Goal: Task Accomplishment & Management: Manage account settings

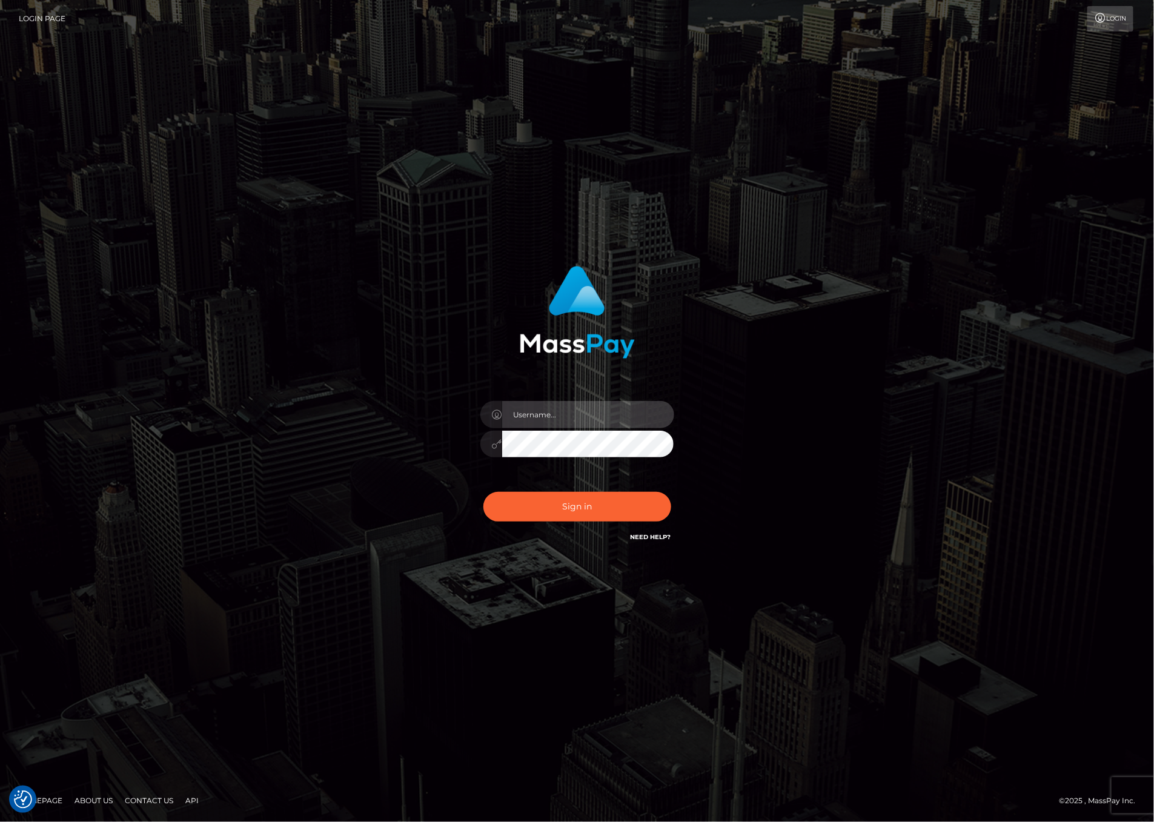
click at [595, 427] on input "text" at bounding box center [588, 414] width 172 height 27
type input "ashbil"
click at [567, 505] on button "Sign in" at bounding box center [577, 507] width 188 height 30
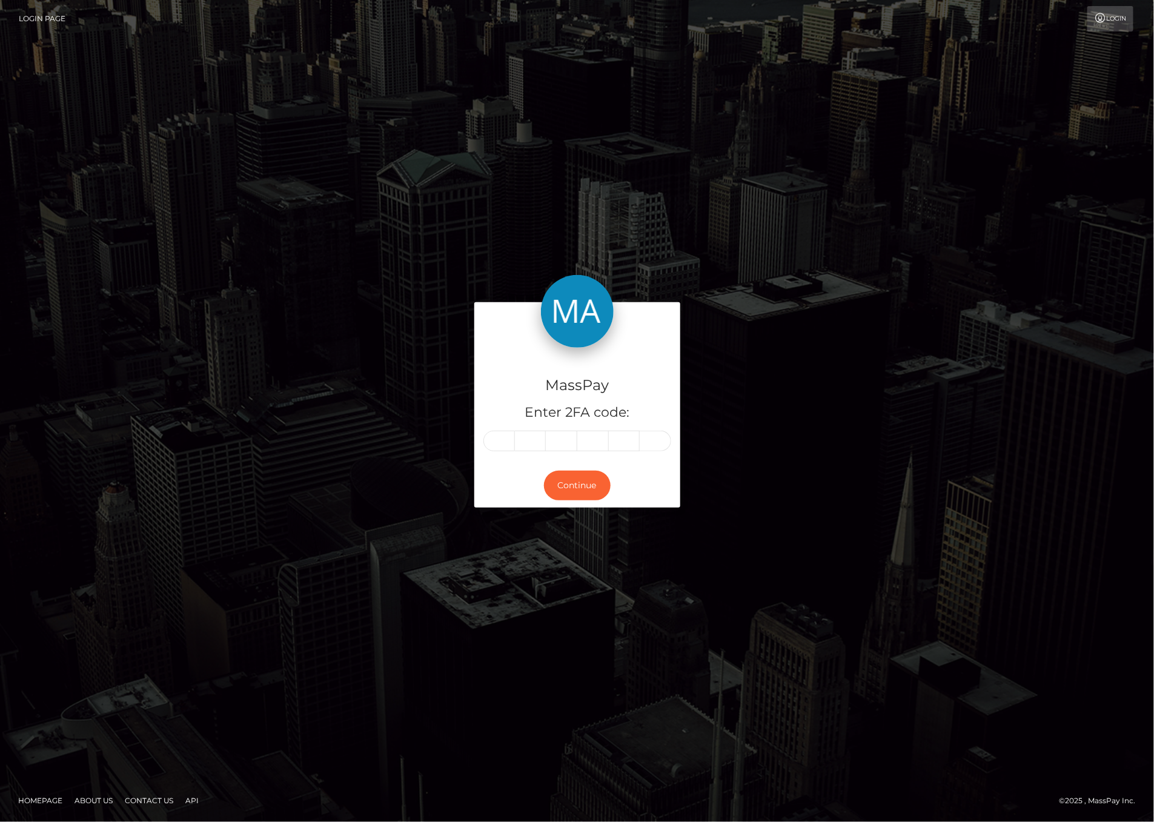
click at [508, 440] on input "text" at bounding box center [498, 441] width 31 height 21
type input "3"
type input "8"
type input "5"
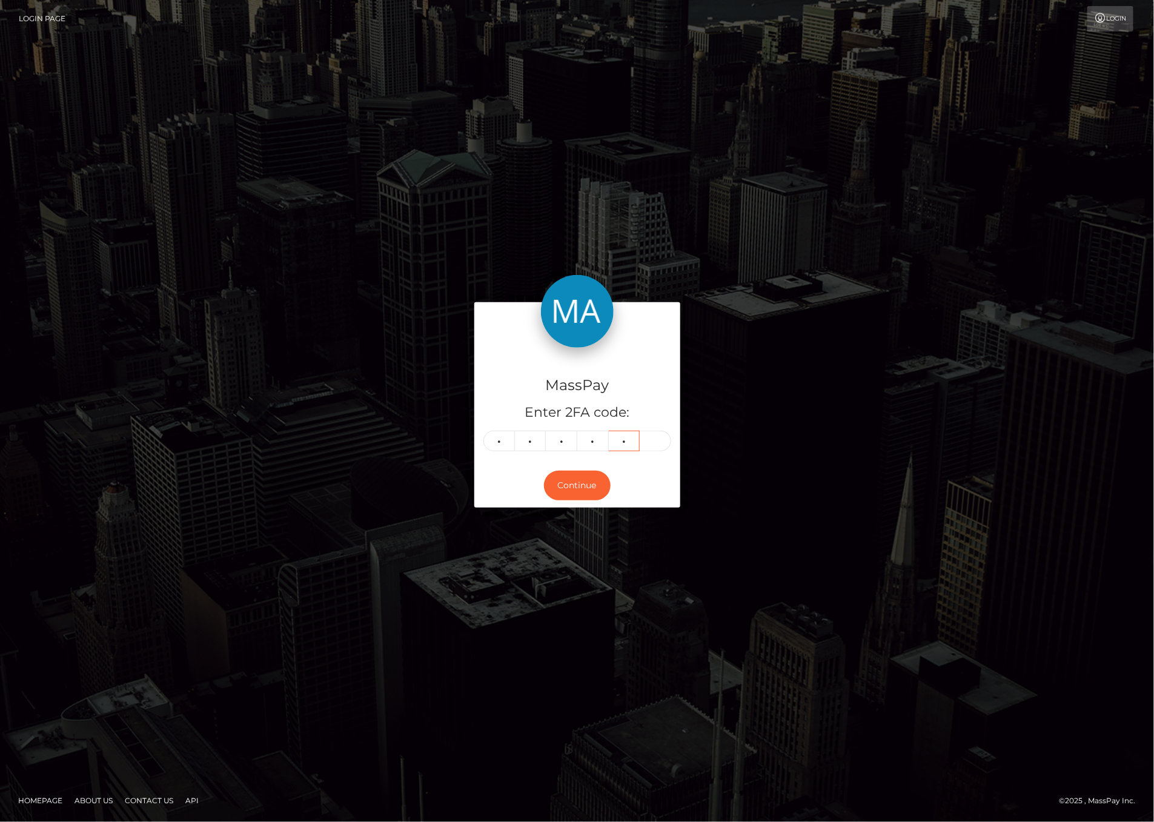
type input "0"
type input "7"
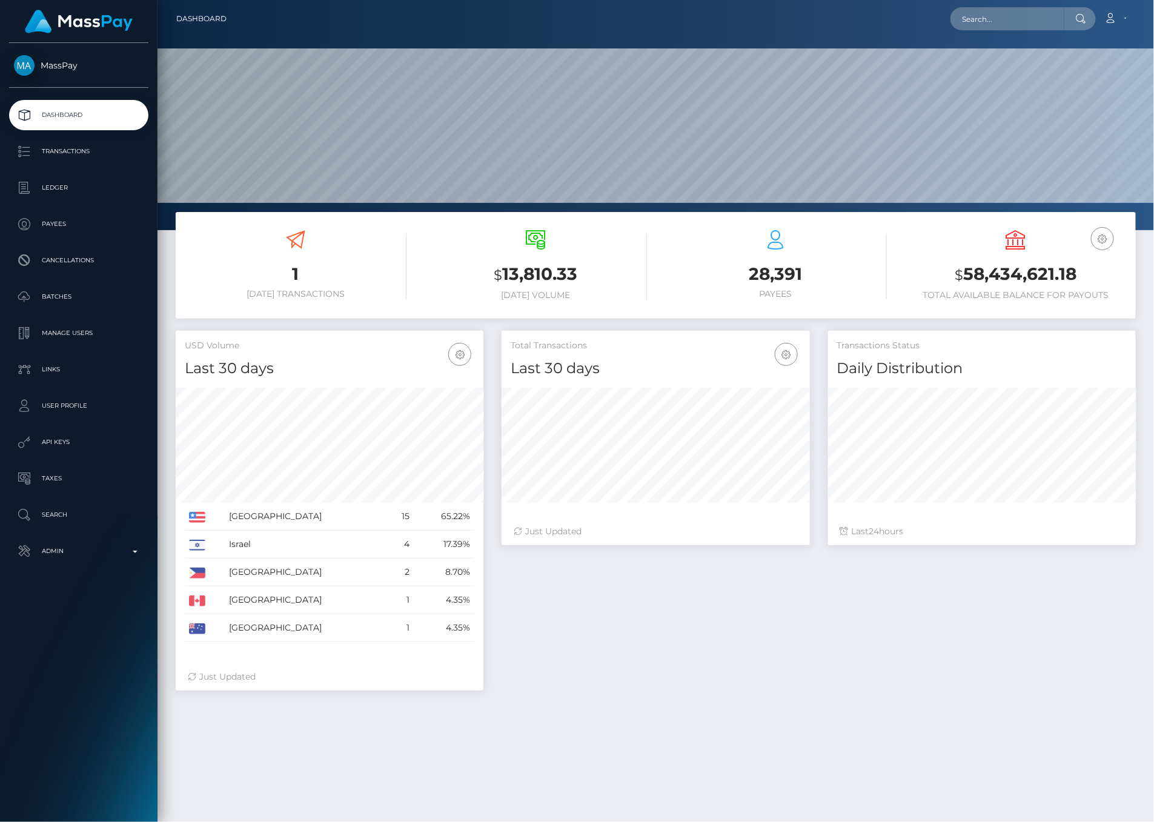
scroll to position [214, 307]
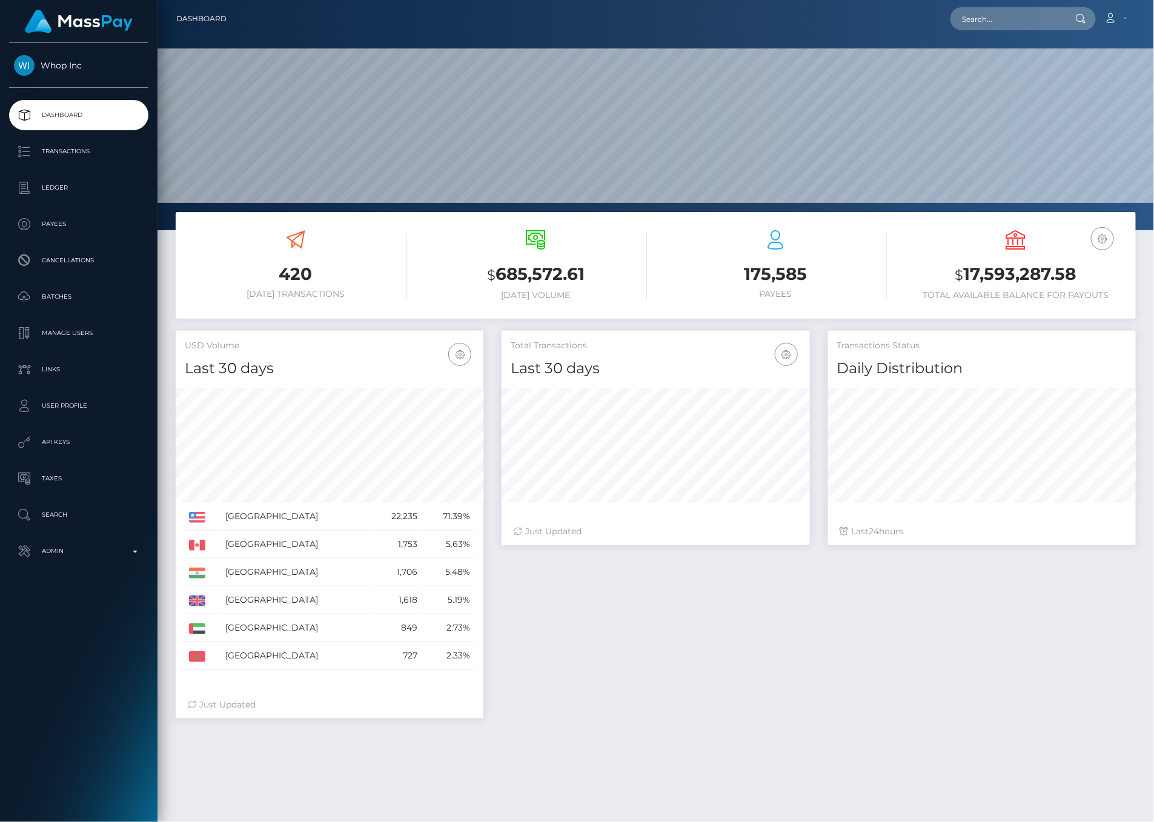
scroll to position [214, 307]
click at [535, 656] on div "Total Transactions Last 30 days Last 30 days Last 60 days Last 90 days 24" at bounding box center [818, 531] width 652 height 400
click at [98, 196] on p "Ledger" at bounding box center [79, 188] width 130 height 18
